Goal: Task Accomplishment & Management: Use online tool/utility

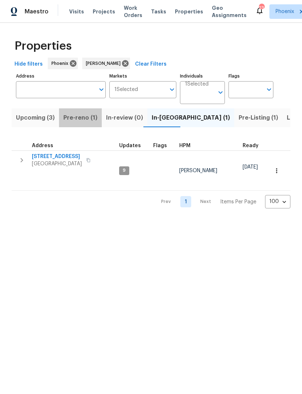
click at [81, 123] on span "Pre-reno (1)" at bounding box center [80, 118] width 34 height 10
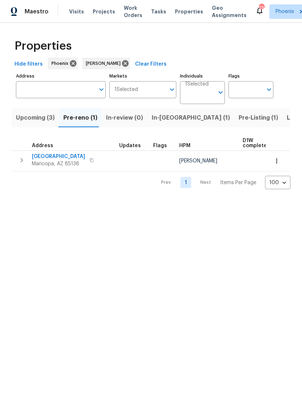
click at [44, 160] on span "[GEOGRAPHIC_DATA]" at bounding box center [58, 156] width 53 height 7
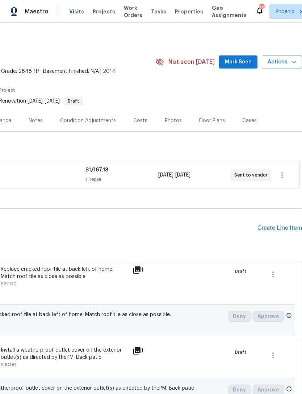
scroll to position [0, 107]
click at [277, 232] on div "Create Line Item" at bounding box center [280, 228] width 45 height 7
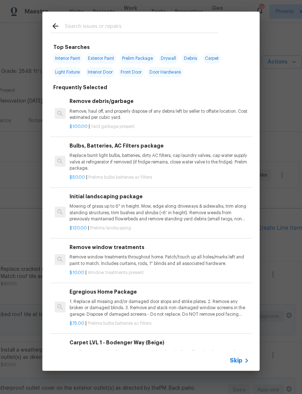
click at [94, 22] on input "text" at bounding box center [142, 27] width 154 height 11
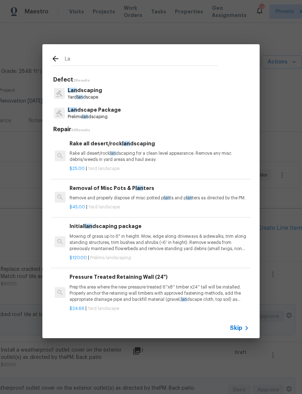
type input "L"
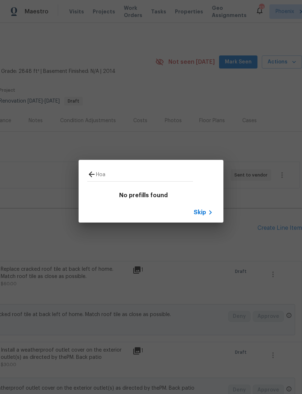
type input "Hoa"
click at [94, 173] on icon at bounding box center [91, 174] width 9 height 9
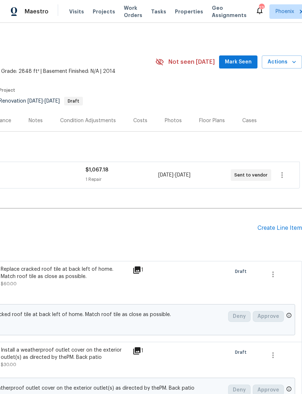
click at [290, 232] on div "Create Line Item" at bounding box center [280, 228] width 45 height 7
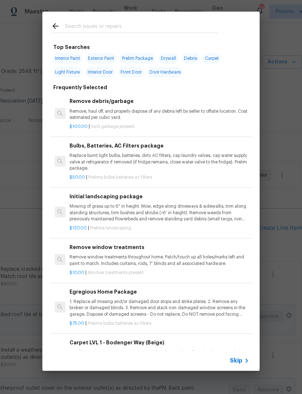
click at [87, 27] on input "text" at bounding box center [142, 27] width 154 height 11
type input "Landscaping"
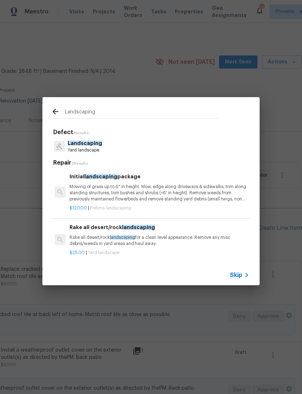
scroll to position [0, 0]
click at [75, 145] on span "Landscaping" at bounding box center [85, 143] width 34 height 5
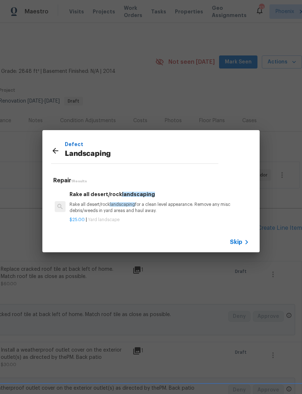
click at [53, 153] on icon at bounding box center [55, 150] width 9 height 9
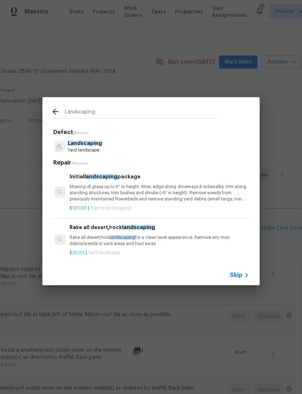
click at [107, 112] on input "Landscaping" at bounding box center [142, 112] width 154 height 11
type input "Landscapin"
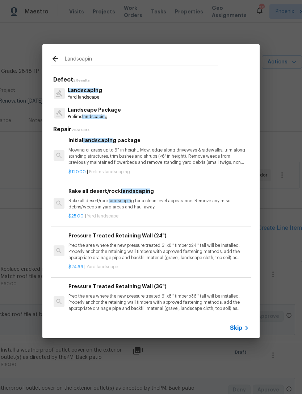
scroll to position [3, 1]
click at [87, 87] on p "Landscapin g" at bounding box center [85, 91] width 34 height 8
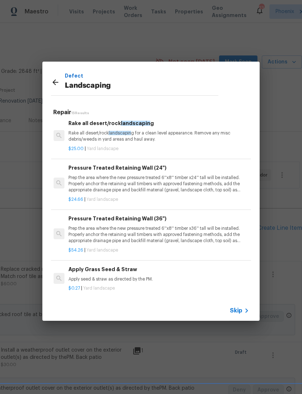
click at [53, 83] on icon at bounding box center [55, 82] width 9 height 9
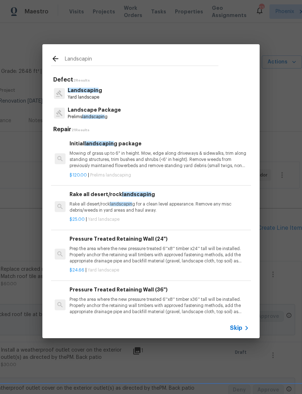
scroll to position [0, 0]
click at [53, 57] on icon at bounding box center [55, 58] width 9 height 9
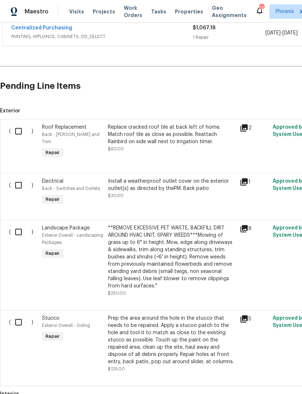
scroll to position [142, 0]
click at [18, 187] on input "checkbox" at bounding box center [21, 184] width 21 height 15
checkbox input "true"
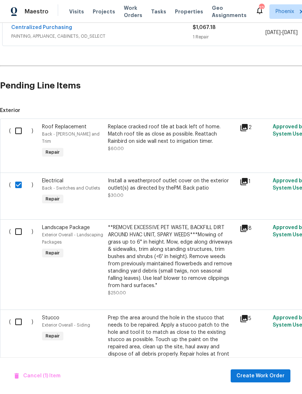
click at [19, 136] on input "checkbox" at bounding box center [21, 130] width 21 height 15
checkbox input "true"
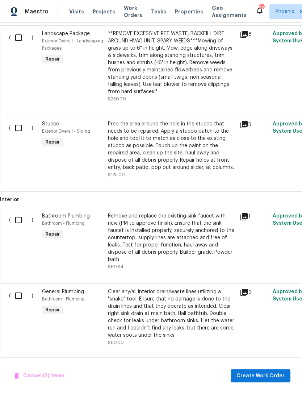
scroll to position [337, 0]
click at [22, 132] on input "checkbox" at bounding box center [21, 127] width 21 height 15
checkbox input "true"
click at [21, 215] on input "checkbox" at bounding box center [21, 219] width 21 height 15
checkbox input "true"
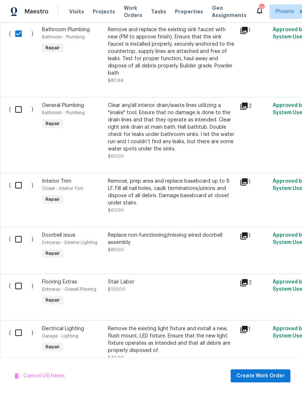
scroll to position [523, 0]
click at [71, 240] on span "Entryway - Exterior Lighting" at bounding box center [69, 242] width 55 height 4
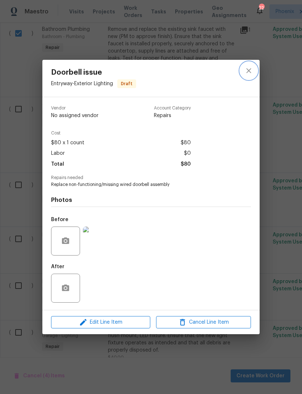
click at [253, 70] on icon "close" at bounding box center [249, 70] width 9 height 9
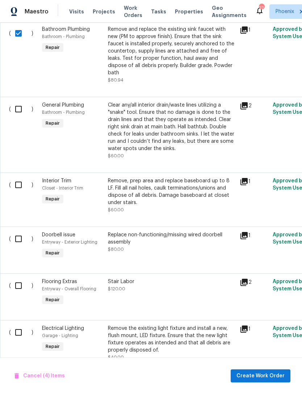
click at [21, 180] on input "checkbox" at bounding box center [21, 184] width 21 height 15
checkbox input "true"
click at [21, 103] on input "checkbox" at bounding box center [21, 109] width 21 height 15
checkbox input "true"
click at [25, 232] on input "checkbox" at bounding box center [21, 238] width 21 height 15
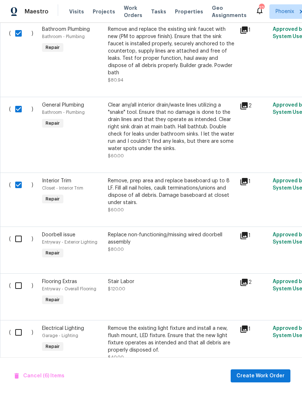
checkbox input "true"
click at [16, 285] on input "checkbox" at bounding box center [21, 285] width 21 height 15
click at [15, 281] on input "checkbox" at bounding box center [21, 285] width 21 height 15
checkbox input "false"
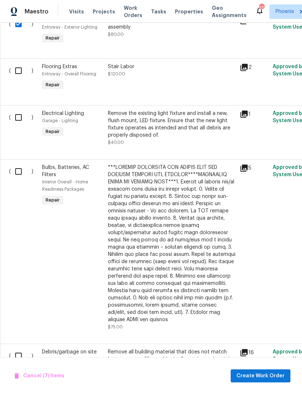
scroll to position [738, 0]
click at [22, 166] on input "checkbox" at bounding box center [21, 170] width 21 height 15
checkbox input "true"
click at [17, 110] on input "checkbox" at bounding box center [21, 116] width 21 height 15
checkbox input "true"
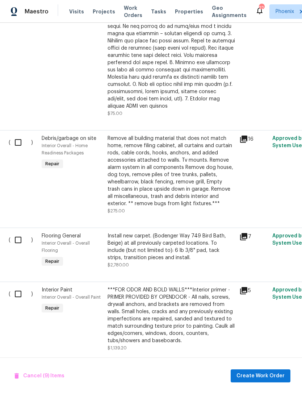
scroll to position [956, 0]
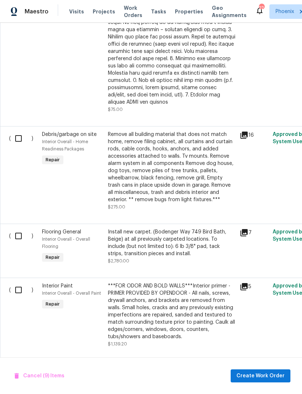
click at [18, 133] on input "checkbox" at bounding box center [21, 138] width 21 height 15
checkbox input "true"
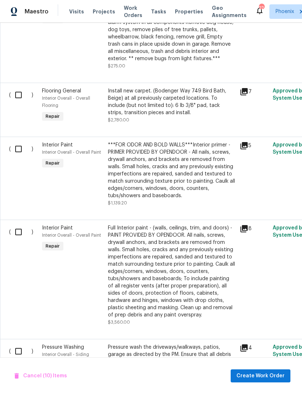
scroll to position [1097, 0]
click at [19, 141] on input "checkbox" at bounding box center [21, 148] width 21 height 15
checkbox input "true"
click at [25, 224] on input "checkbox" at bounding box center [21, 231] width 21 height 15
checkbox input "true"
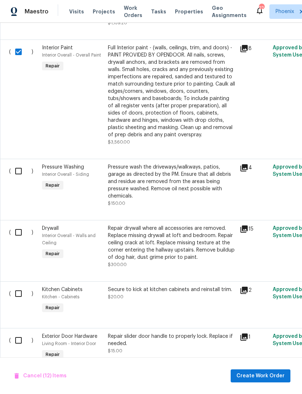
scroll to position [1276, 0]
click at [18, 164] on input "checkbox" at bounding box center [21, 171] width 21 height 15
checkbox input "true"
click at [19, 225] on input "checkbox" at bounding box center [21, 232] width 21 height 15
checkbox input "true"
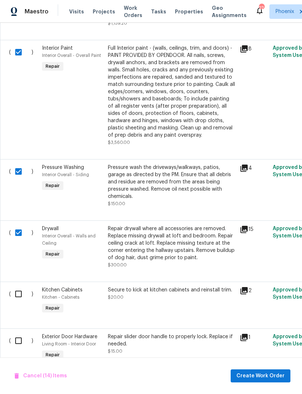
click at [20, 333] on input "checkbox" at bounding box center [21, 340] width 21 height 15
checkbox input "true"
click at [21, 286] on input "checkbox" at bounding box center [21, 293] width 21 height 15
checkbox input "true"
click at [261, 375] on span "Create Work Order" at bounding box center [261, 376] width 48 height 9
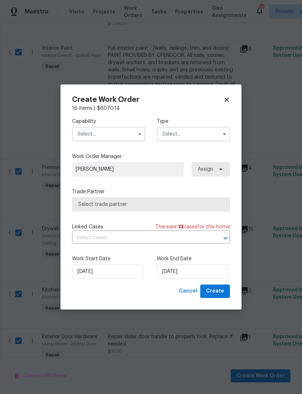
click at [130, 134] on input "text" at bounding box center [108, 134] width 73 height 15
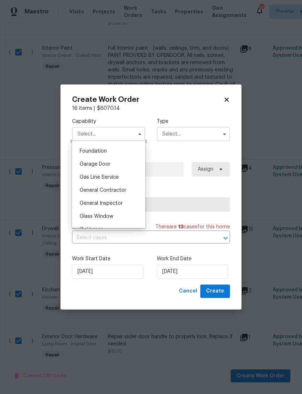
scroll to position [309, 0]
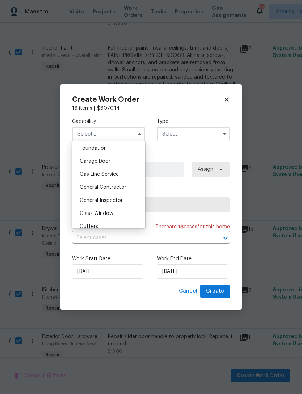
click at [115, 189] on span "General Contractor" at bounding box center [103, 187] width 47 height 5
type input "General Contractor"
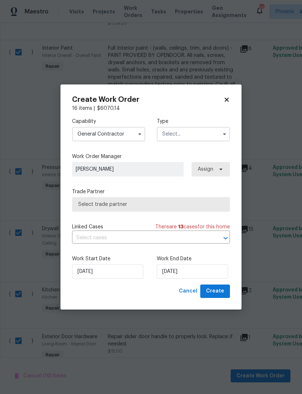
click at [207, 133] on input "text" at bounding box center [193, 134] width 73 height 15
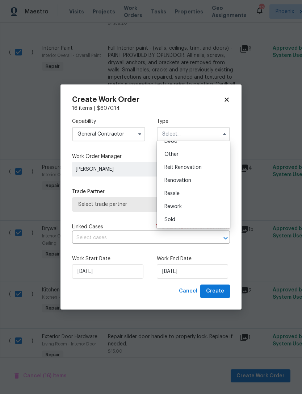
scroll to position [86, 0]
click at [182, 182] on span "Renovation" at bounding box center [178, 180] width 27 height 5
type input "Renovation"
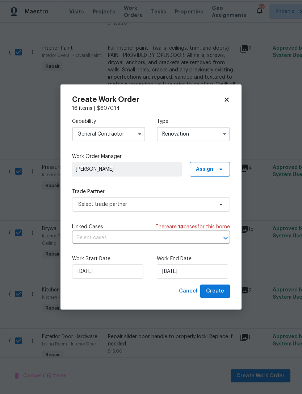
scroll to position [0, 0]
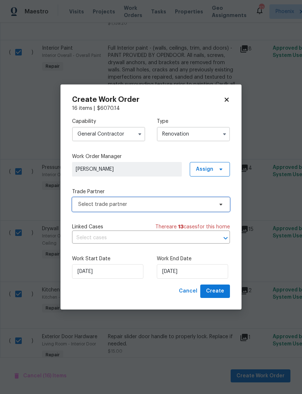
click at [154, 203] on span "Select trade partner" at bounding box center [145, 204] width 135 height 7
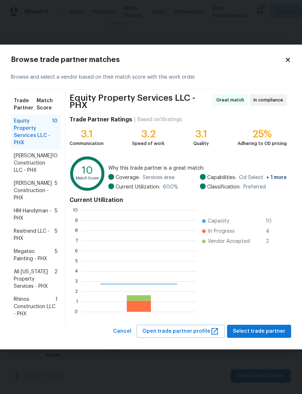
scroll to position [102, 115]
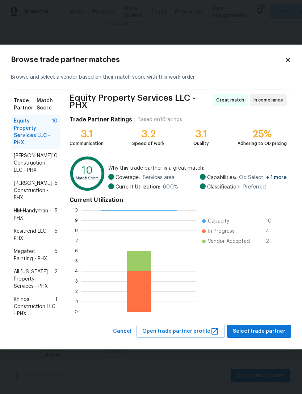
click at [27, 303] on span "Rhinos Construction LLC - PHX" at bounding box center [35, 307] width 42 height 22
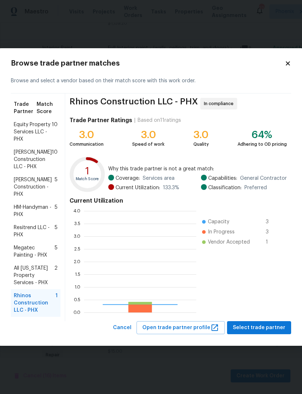
scroll to position [102, 112]
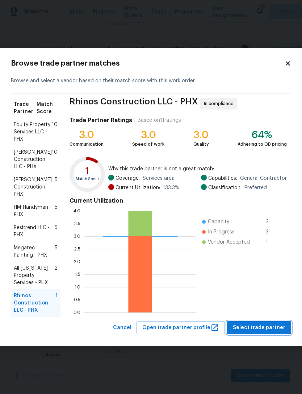
click at [273, 329] on span "Select trade partner" at bounding box center [259, 327] width 53 height 9
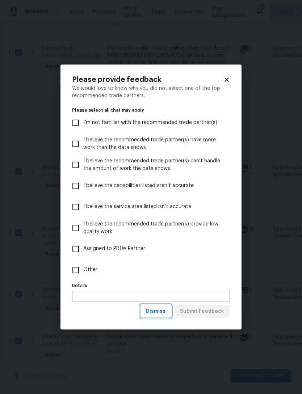
click at [160, 308] on span "Dismiss" at bounding box center [156, 311] width 20 height 9
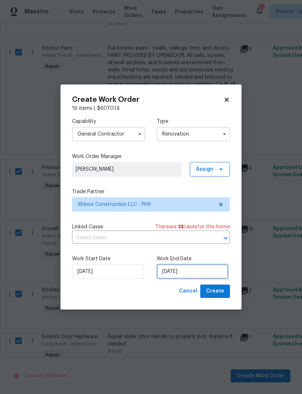
click at [206, 269] on input "[DATE]" at bounding box center [192, 271] width 71 height 15
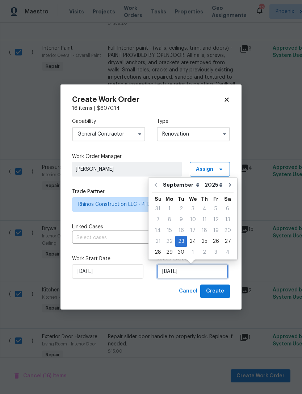
scroll to position [13, 0]
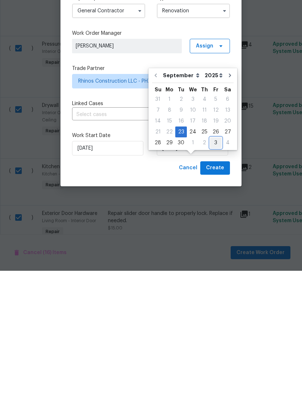
click at [211, 261] on div "3" at bounding box center [216, 266] width 12 height 10
type input "[DATE]"
select select "9"
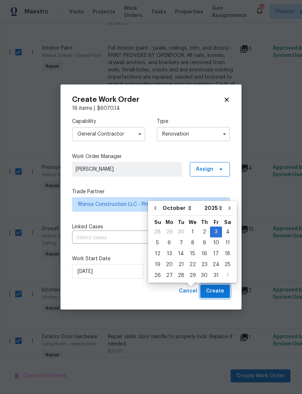
click at [219, 289] on span "Create" at bounding box center [215, 291] width 18 height 9
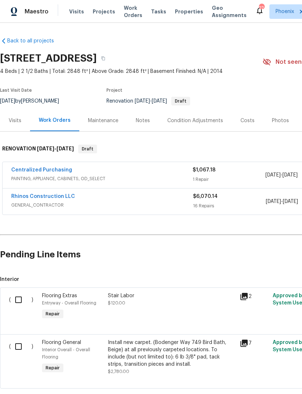
scroll to position [0, 0]
click at [43, 199] on link "Rhinos Construction LLC" at bounding box center [43, 196] width 64 height 5
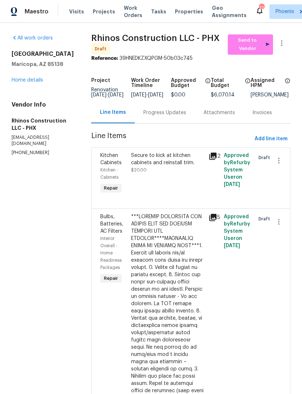
click at [34, 83] on link "Home details" at bounding box center [28, 80] width 32 height 5
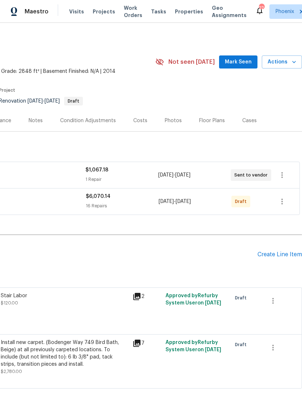
scroll to position [0, 107]
click at [282, 204] on icon "button" at bounding box center [282, 202] width 1 height 6
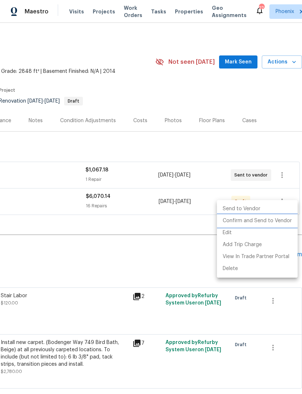
click at [279, 221] on li "Confirm and Send to Vendor" at bounding box center [257, 221] width 81 height 12
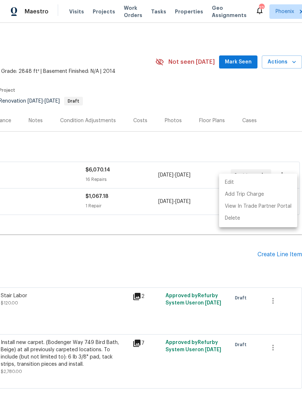
click at [170, 259] on div at bounding box center [151, 197] width 302 height 394
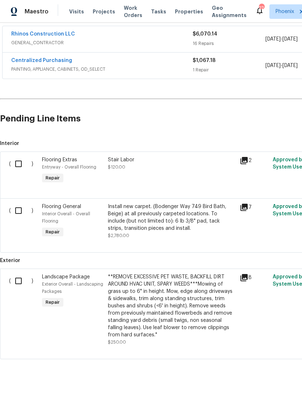
scroll to position [136, 0]
click at [17, 219] on input "checkbox" at bounding box center [21, 210] width 21 height 15
checkbox input "true"
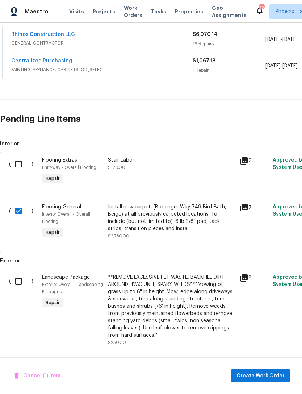
click at [26, 162] on div "( )" at bounding box center [23, 170] width 33 height 33
click at [16, 167] on input "checkbox" at bounding box center [21, 164] width 21 height 15
click at [275, 375] on span "Create Work Order" at bounding box center [261, 376] width 48 height 9
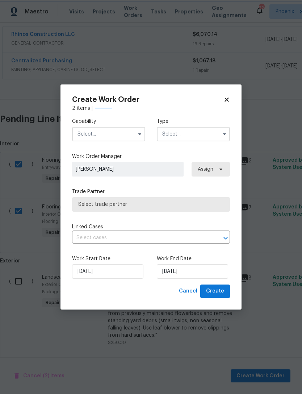
checkbox input "false"
click at [127, 133] on input "text" at bounding box center [108, 134] width 73 height 15
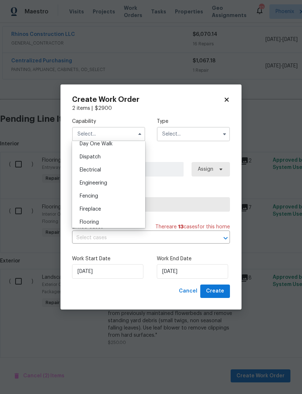
scroll to position [212, 0]
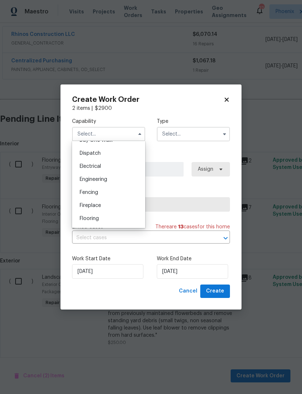
click at [94, 217] on span "Flooring" at bounding box center [89, 218] width 19 height 5
type input "Flooring"
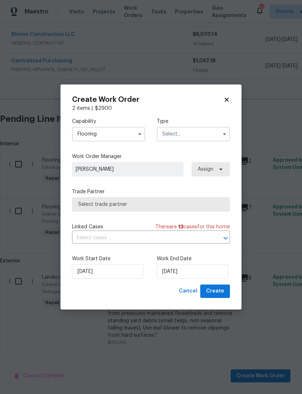
click at [212, 133] on input "text" at bounding box center [193, 134] width 73 height 15
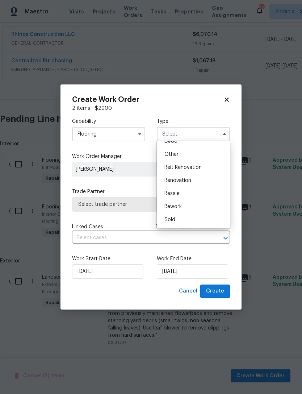
scroll to position [86, 0]
click at [182, 179] on span "Renovation" at bounding box center [178, 180] width 27 height 5
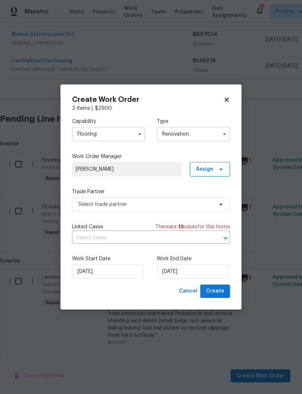
type input "Renovation"
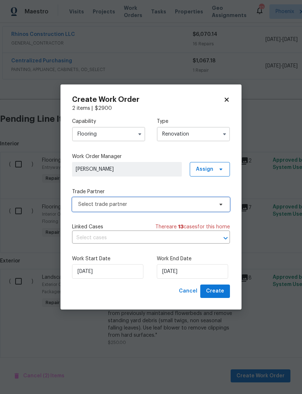
click at [153, 203] on span "Select trade partner" at bounding box center [145, 204] width 135 height 7
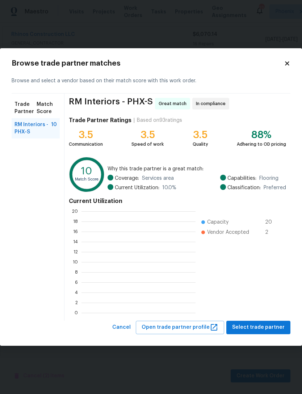
scroll to position [102, 114]
click at [37, 122] on span "RM Interiors - PHX-S" at bounding box center [33, 128] width 37 height 15
click at [273, 328] on span "Select trade partner" at bounding box center [258, 327] width 53 height 9
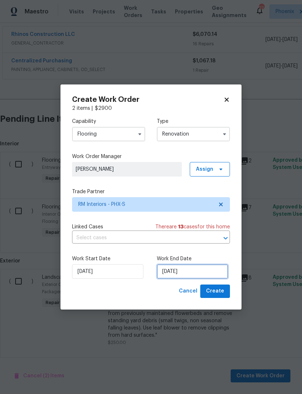
click at [207, 268] on input "[DATE]" at bounding box center [192, 271] width 71 height 15
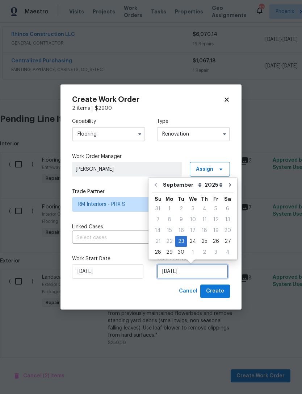
scroll to position [13, 0]
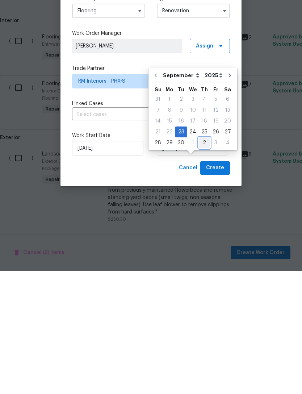
click at [202, 261] on div "2" at bounding box center [204, 266] width 11 height 10
type input "[DATE]"
select select "9"
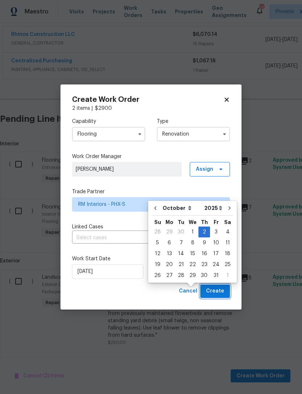
click at [223, 293] on span "Create" at bounding box center [215, 291] width 18 height 9
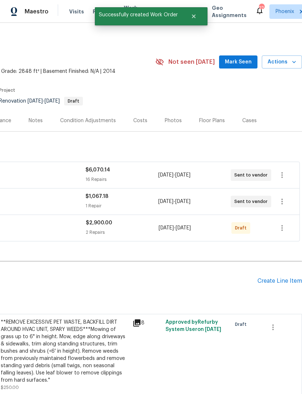
scroll to position [0, 107]
click at [282, 224] on icon "button" at bounding box center [282, 228] width 9 height 9
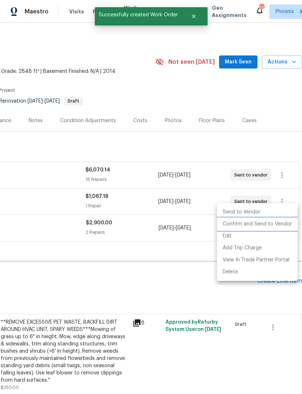
click at [271, 225] on li "Confirm and Send to Vendor" at bounding box center [257, 224] width 81 height 12
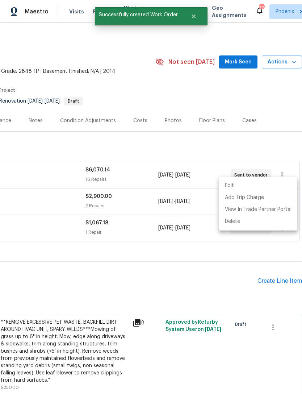
click at [235, 266] on div at bounding box center [151, 197] width 302 height 394
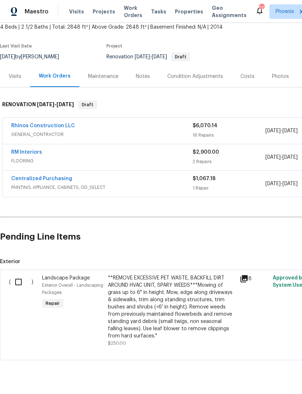
scroll to position [44, 0]
